Goal: Task Accomplishment & Management: Complete application form

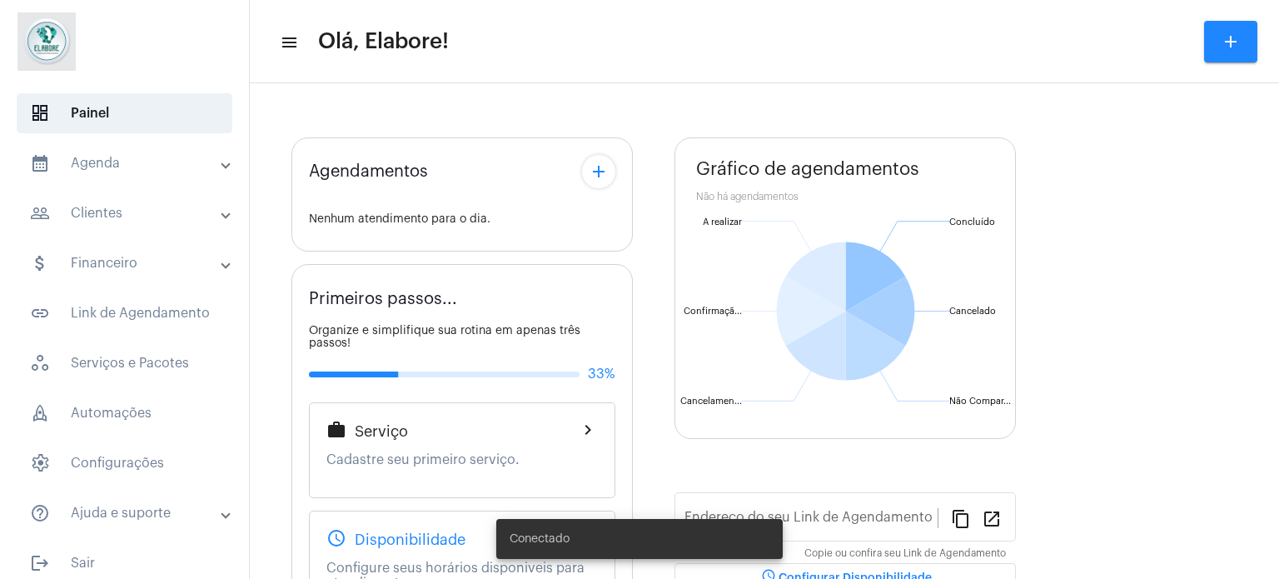
type input "[URL][DOMAIN_NAME]"
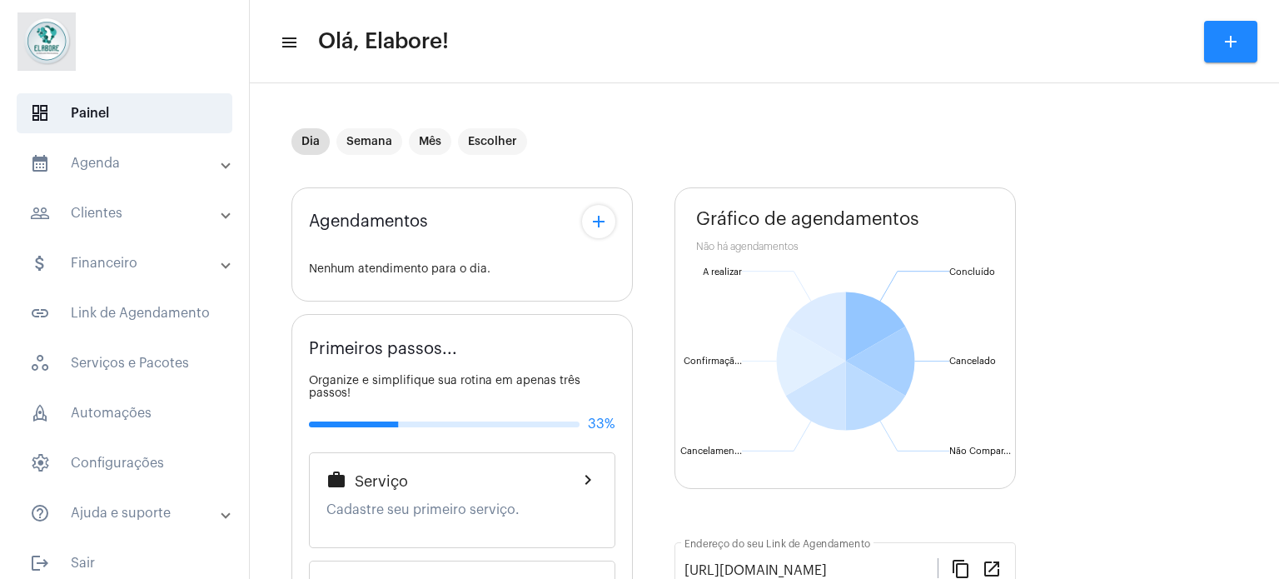
click at [127, 161] on mat-panel-title "calendar_month_outlined Agenda" at bounding box center [126, 163] width 192 height 20
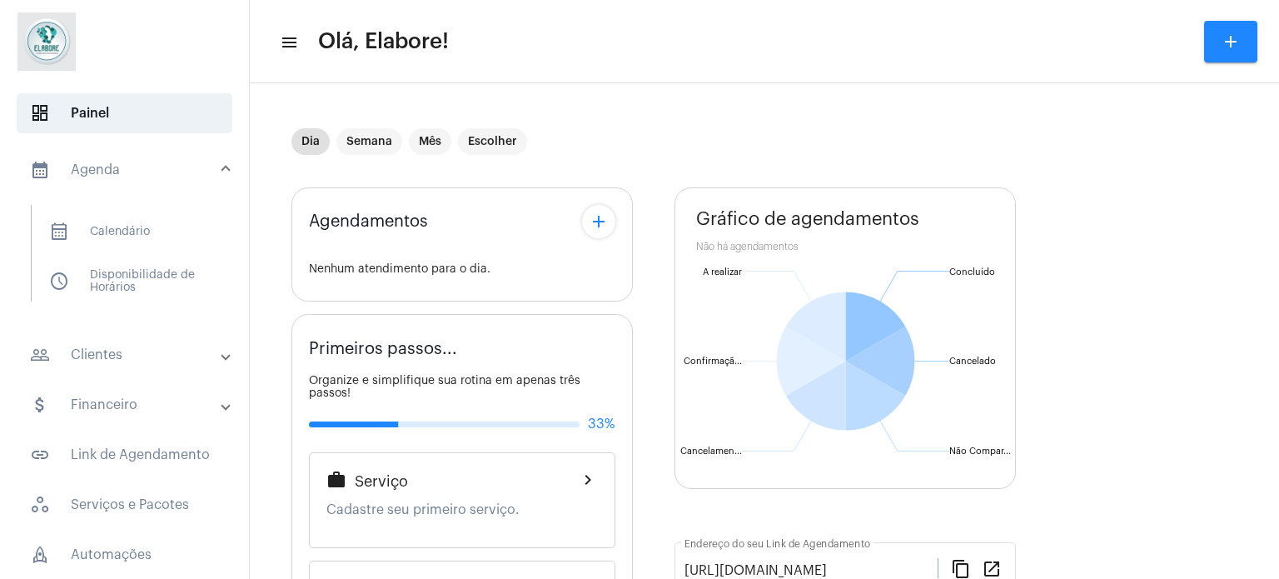
click at [1225, 42] on mat-icon "add" at bounding box center [1230, 42] width 20 height 20
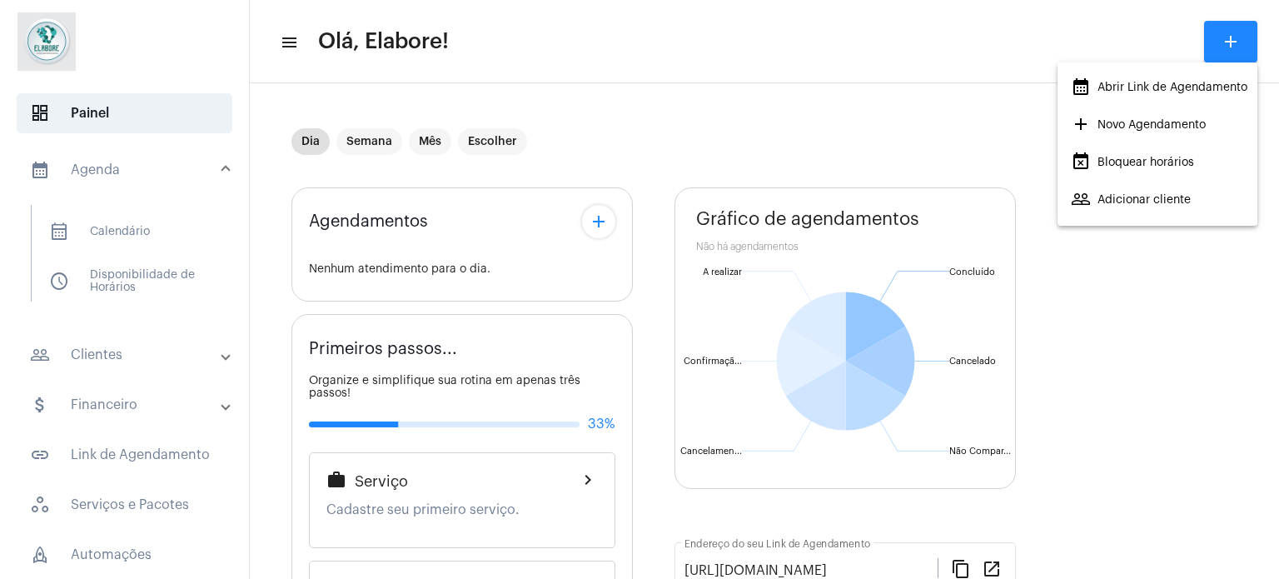
click at [1176, 122] on span "add Novo Agendamento" at bounding box center [1138, 125] width 135 height 30
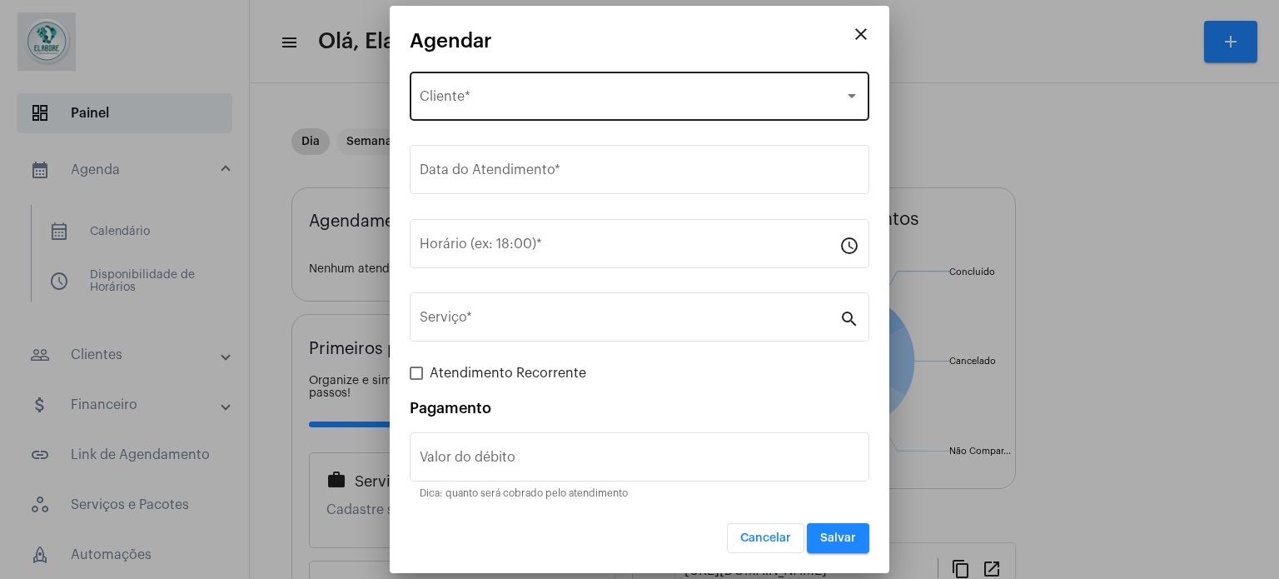
click at [540, 96] on div "Selecione o Cliente" at bounding box center [632, 99] width 425 height 15
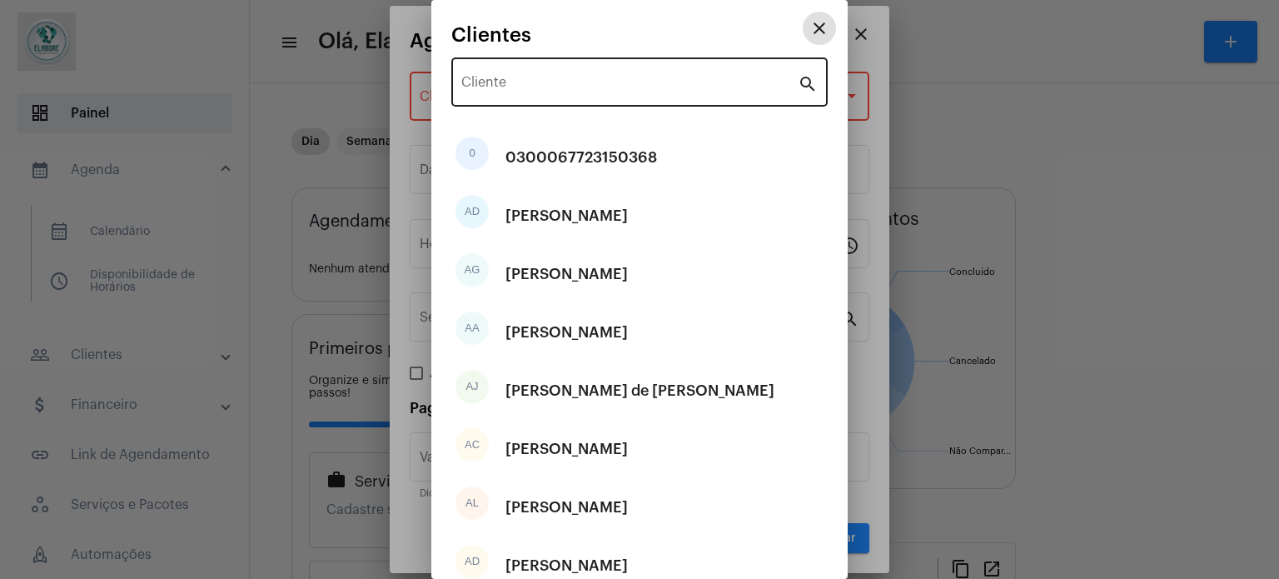
click at [616, 83] on input "Cliente" at bounding box center [629, 85] width 336 height 15
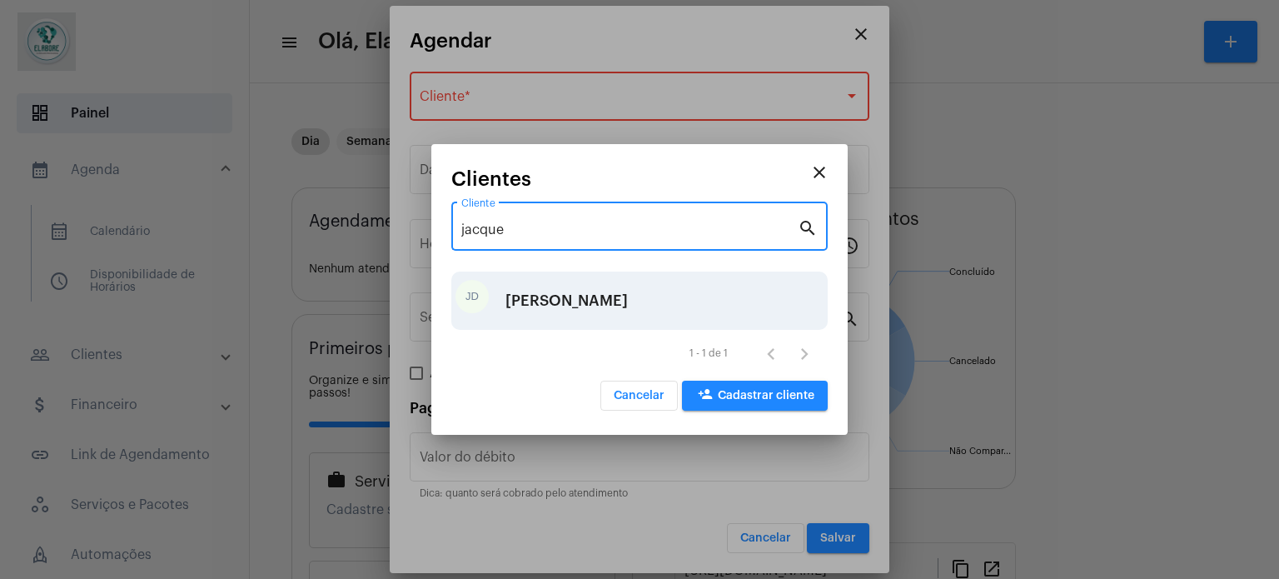
type input "jacque"
click at [613, 309] on div "[PERSON_NAME]" at bounding box center [566, 301] width 122 height 50
type input "R$"
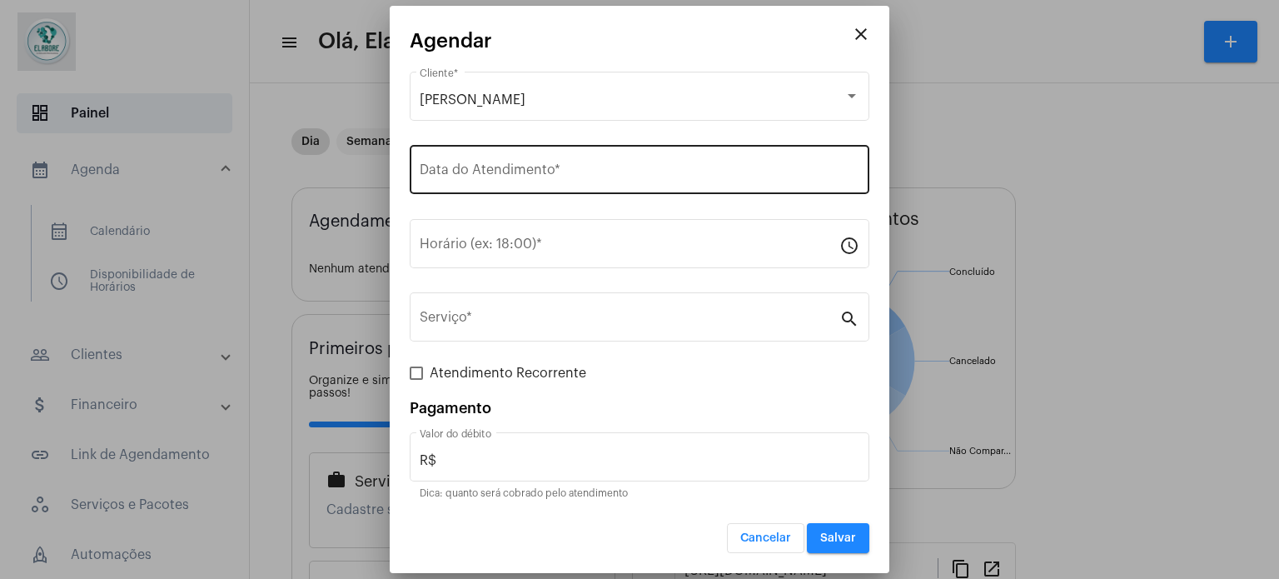
click at [569, 166] on div "Data do Atendimento *" at bounding box center [640, 168] width 440 height 52
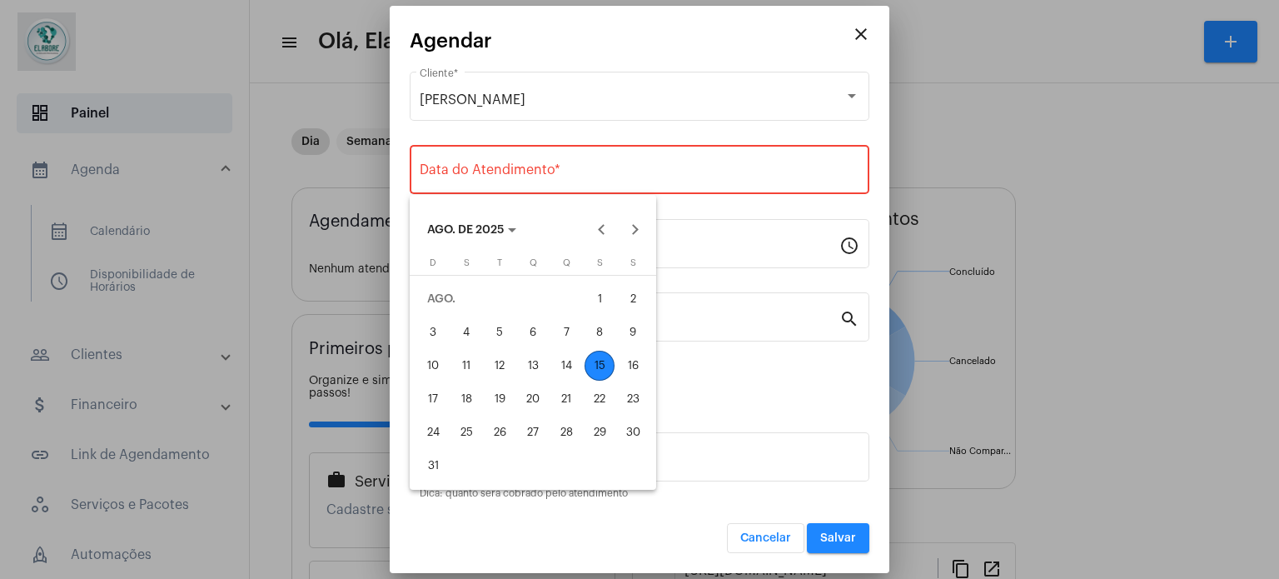
click at [600, 353] on div "15" at bounding box center [599, 365] width 30 height 30
type input "[DATE]"
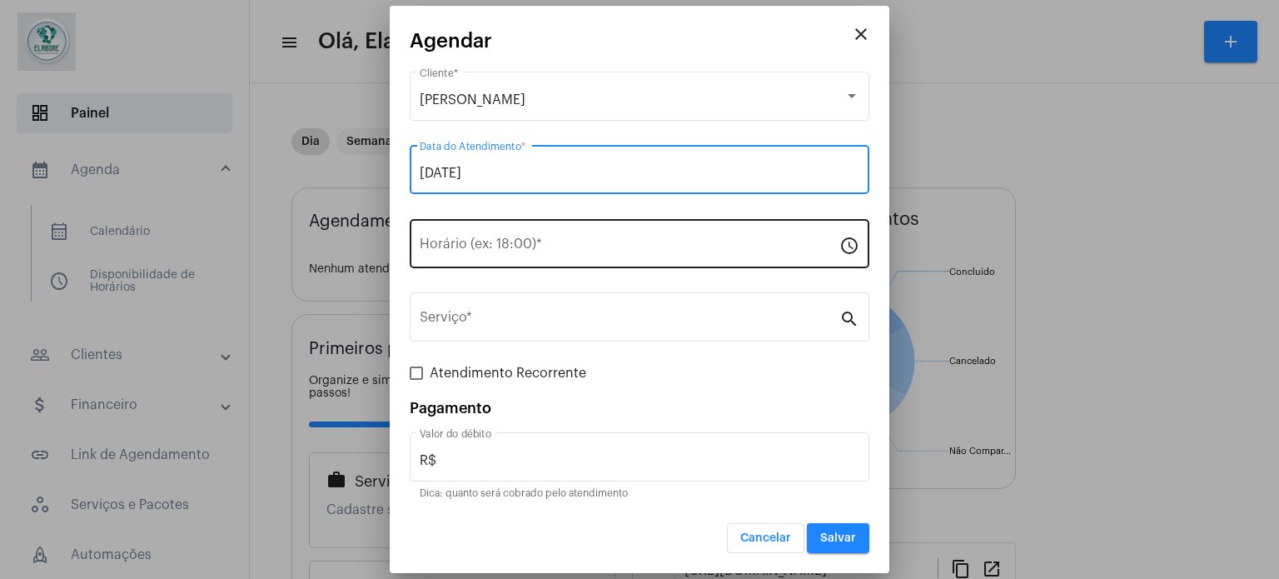
click at [603, 255] on div "Horário (ex: 18:00) *" at bounding box center [630, 242] width 420 height 52
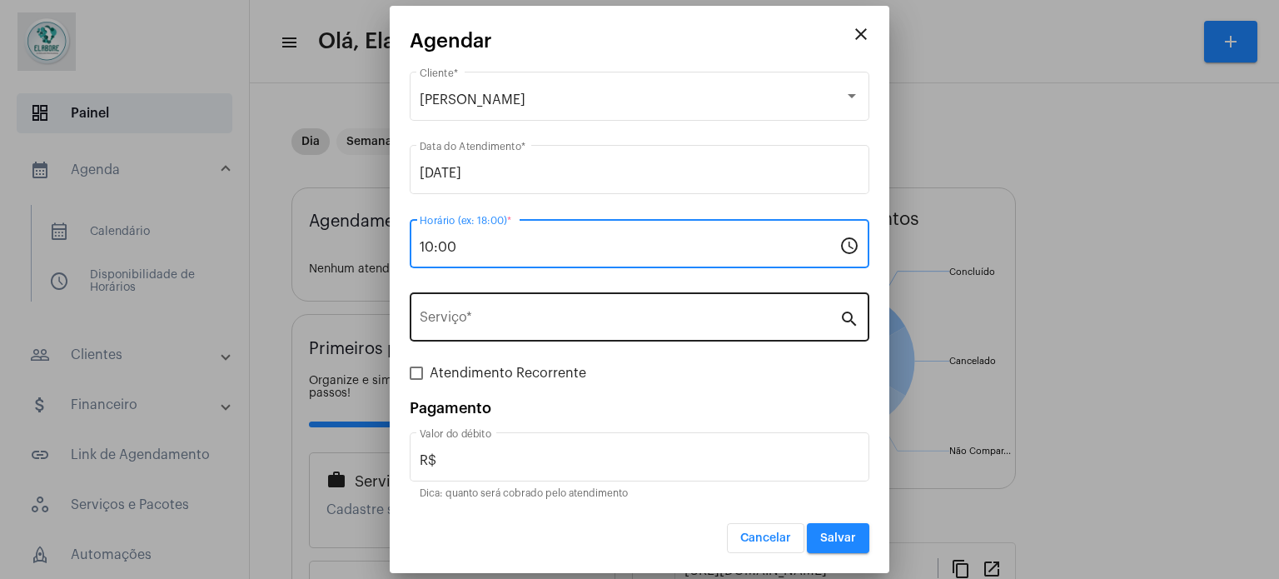
type input "10:00"
click at [550, 315] on input "Serviço *" at bounding box center [630, 320] width 420 height 15
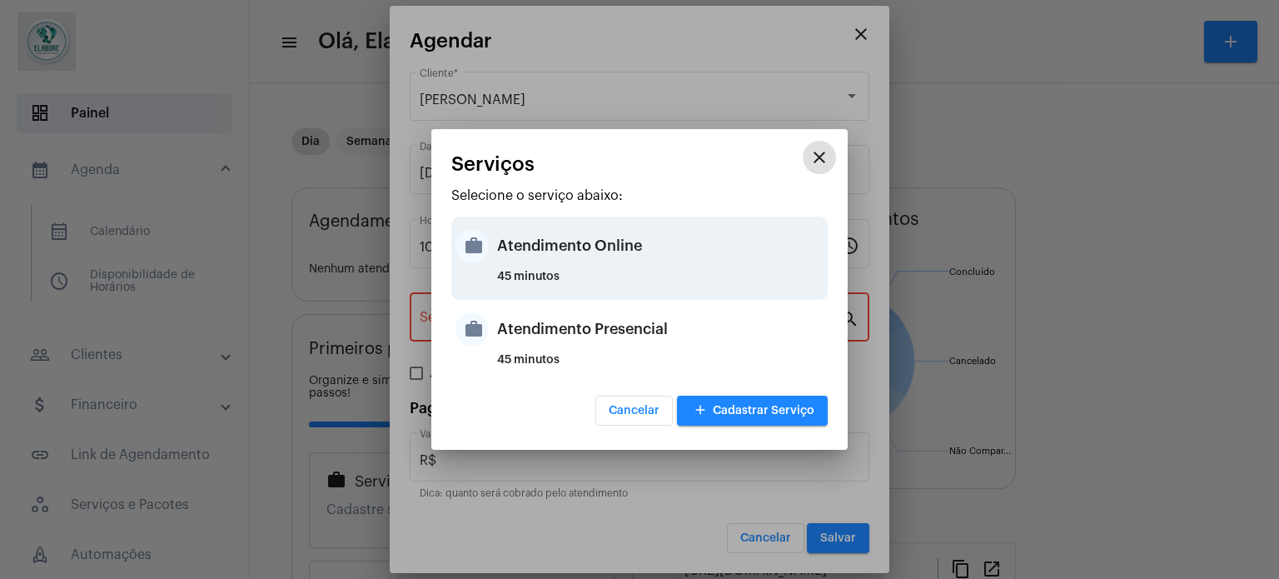
click at [554, 256] on div "Atendimento Online" at bounding box center [660, 246] width 326 height 50
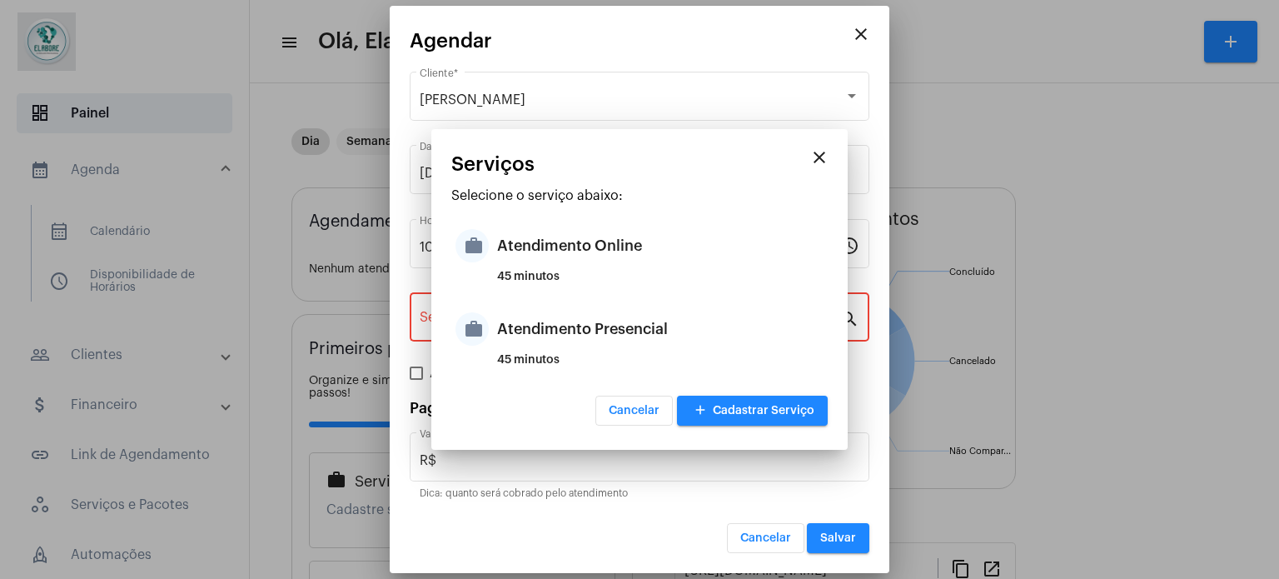
type input "Atendimento Online"
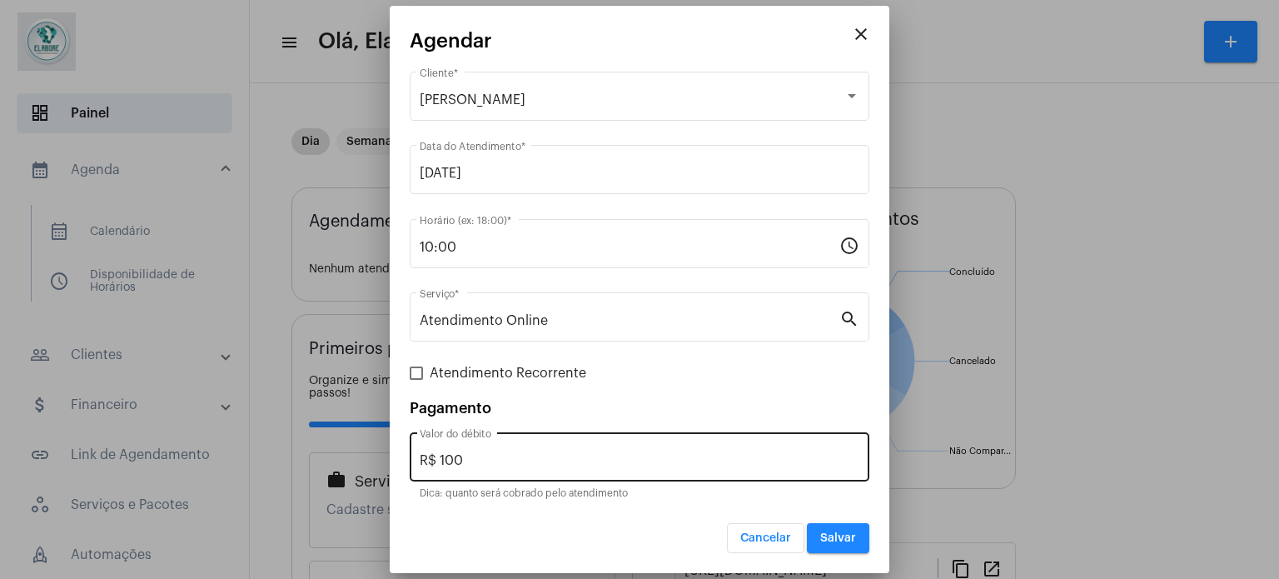
drag, startPoint x: 513, startPoint y: 450, endPoint x: 436, endPoint y: 453, distance: 76.6
click at [436, 453] on div "R$ 100 Valor do débito" at bounding box center [640, 455] width 440 height 52
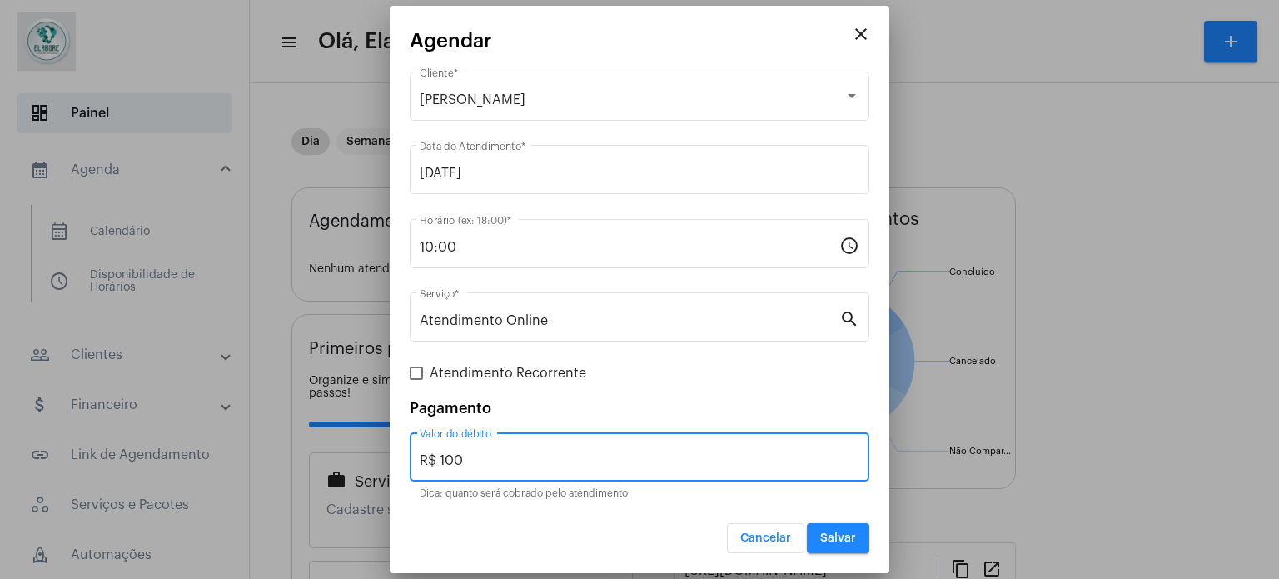
drag, startPoint x: 476, startPoint y: 464, endPoint x: 410, endPoint y: 464, distance: 66.6
click at [410, 464] on div "R$ 100 Valor do débito" at bounding box center [640, 455] width 460 height 52
type input "R$ 0"
click at [825, 529] on button "Salvar" at bounding box center [838, 538] width 62 height 30
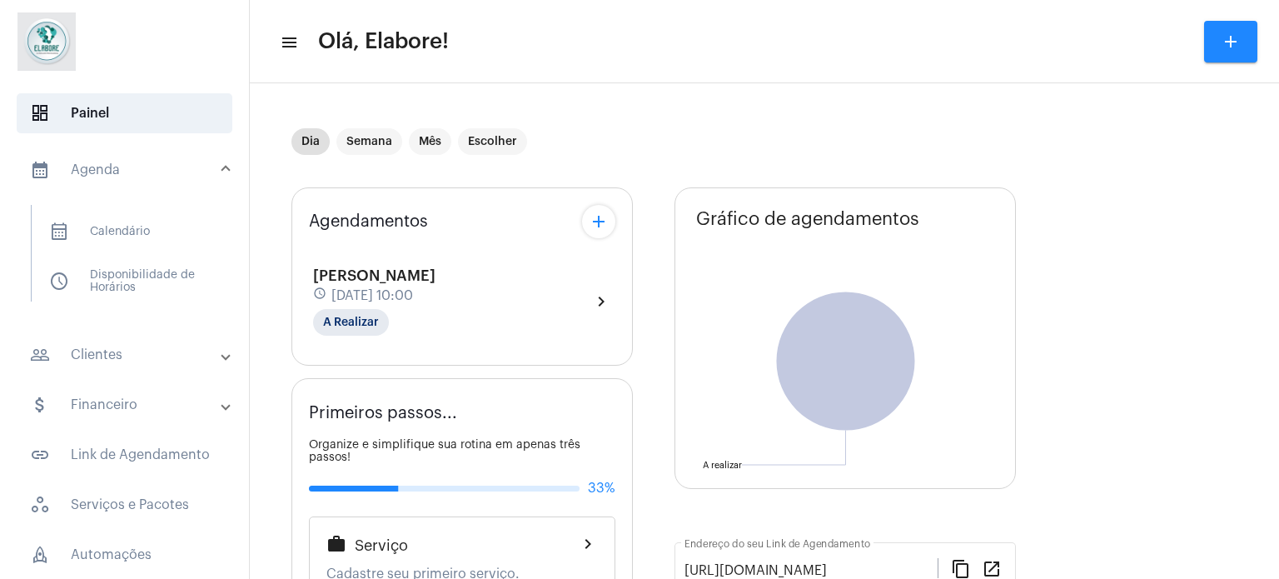
click at [591, 300] on mat-icon "chevron_right" at bounding box center [601, 301] width 20 height 20
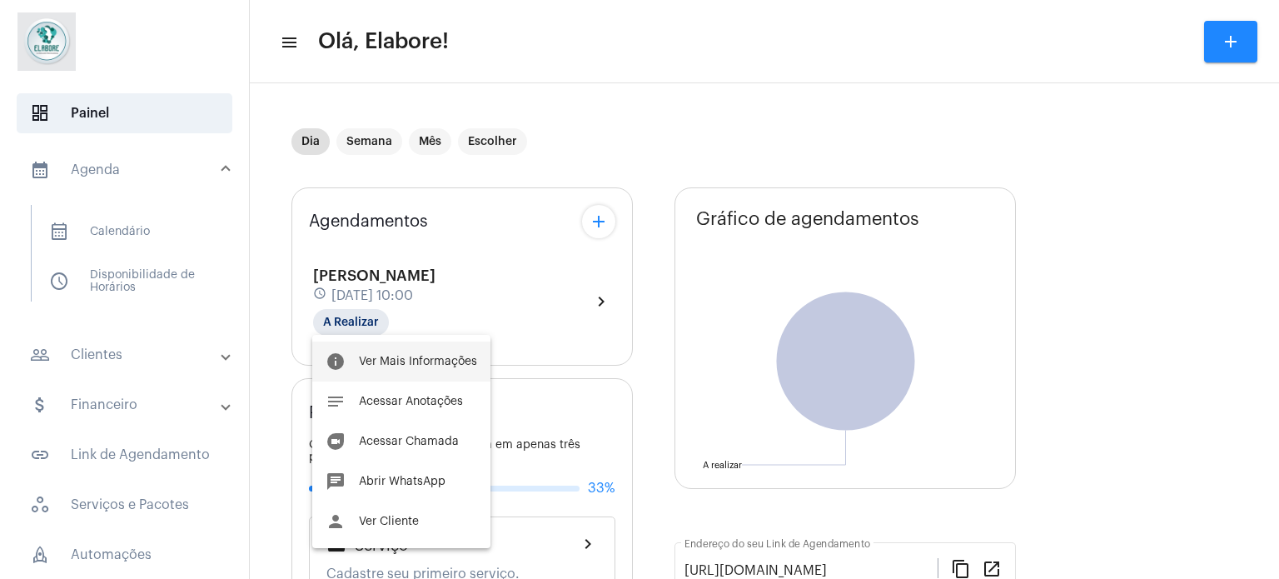
click at [415, 359] on span "Ver Mais Informações" at bounding box center [418, 361] width 118 height 12
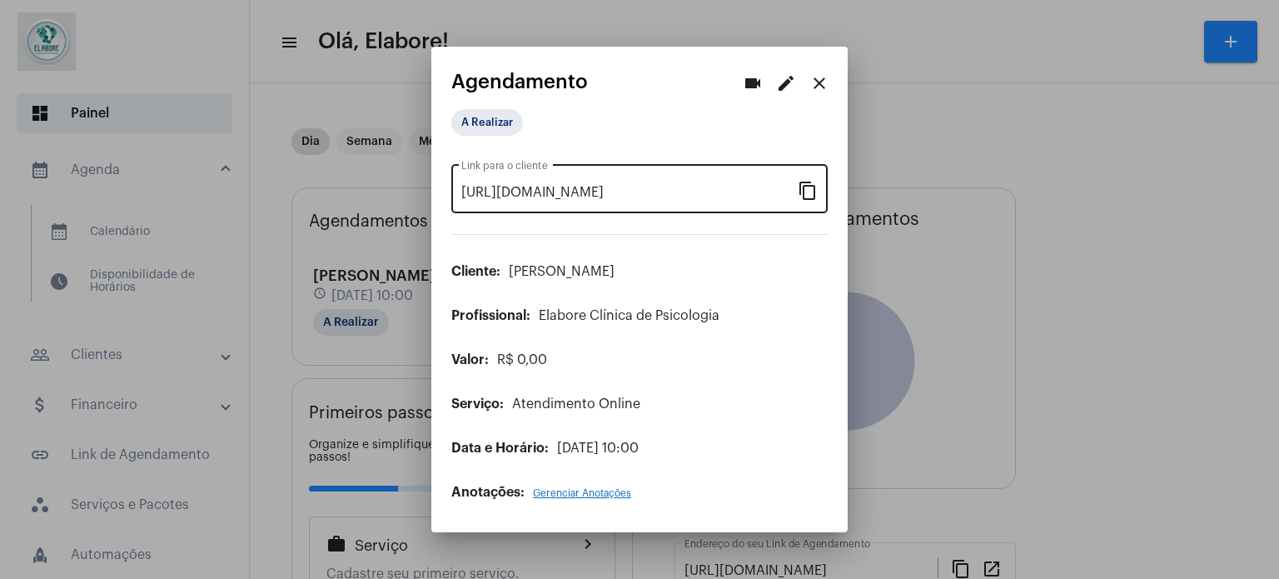
drag, startPoint x: 806, startPoint y: 192, endPoint x: 797, endPoint y: 188, distance: 10.1
click at [804, 191] on mat-icon "content_copy" at bounding box center [807, 190] width 20 height 20
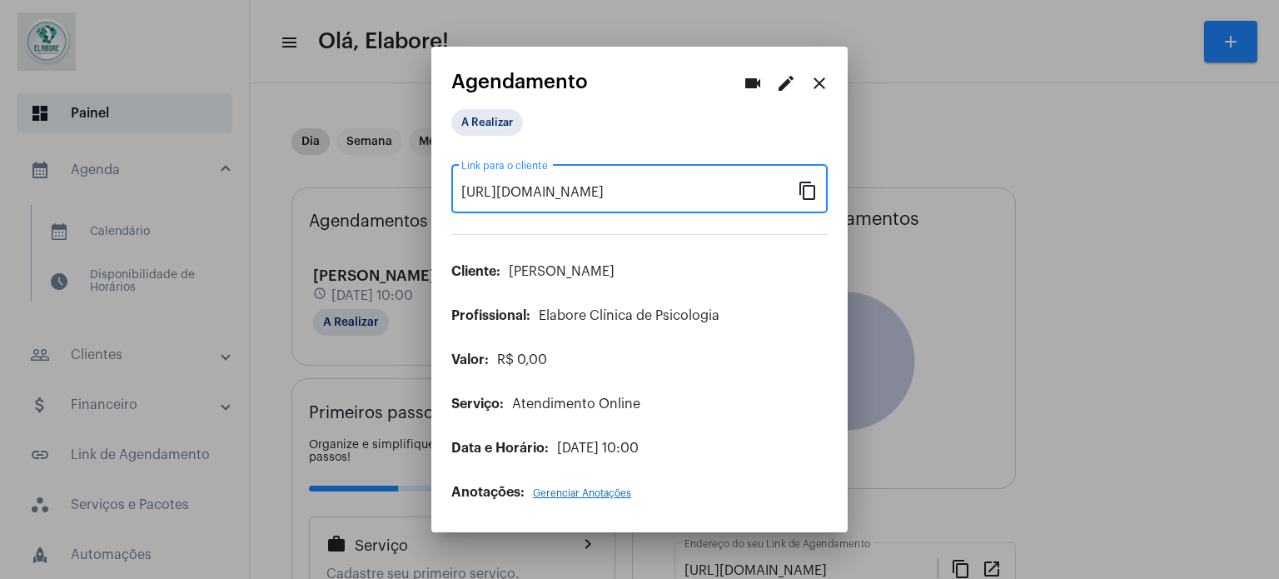
click at [823, 86] on mat-icon "close" at bounding box center [819, 83] width 20 height 20
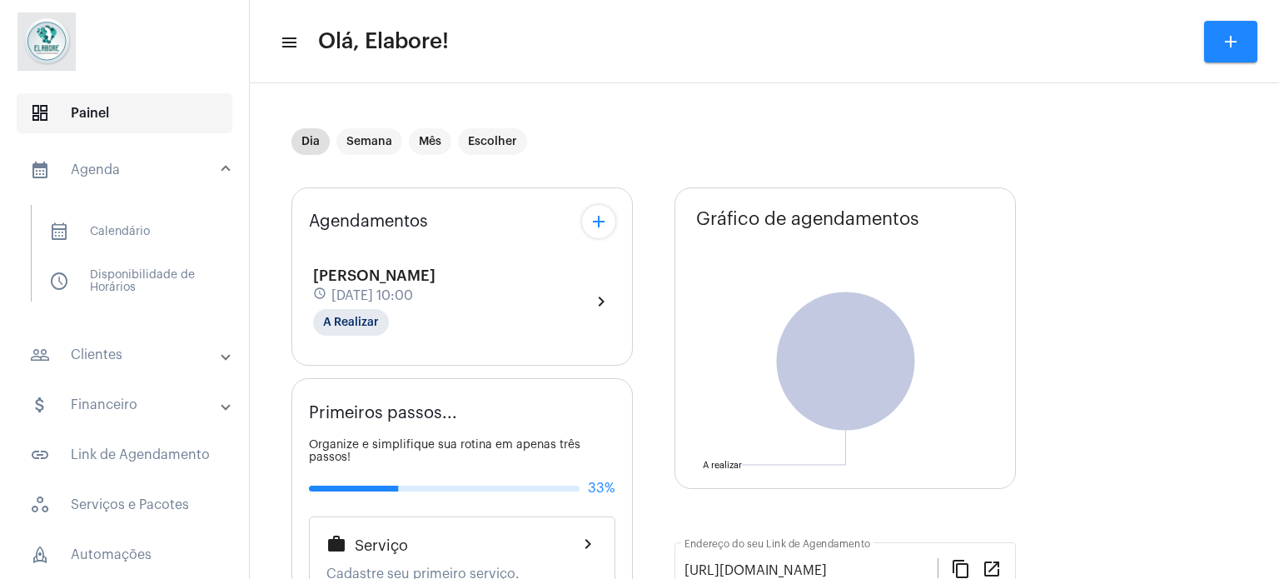
click at [127, 113] on span "dashboard Painel" at bounding box center [125, 113] width 216 height 40
